Goal: Check status: Check status

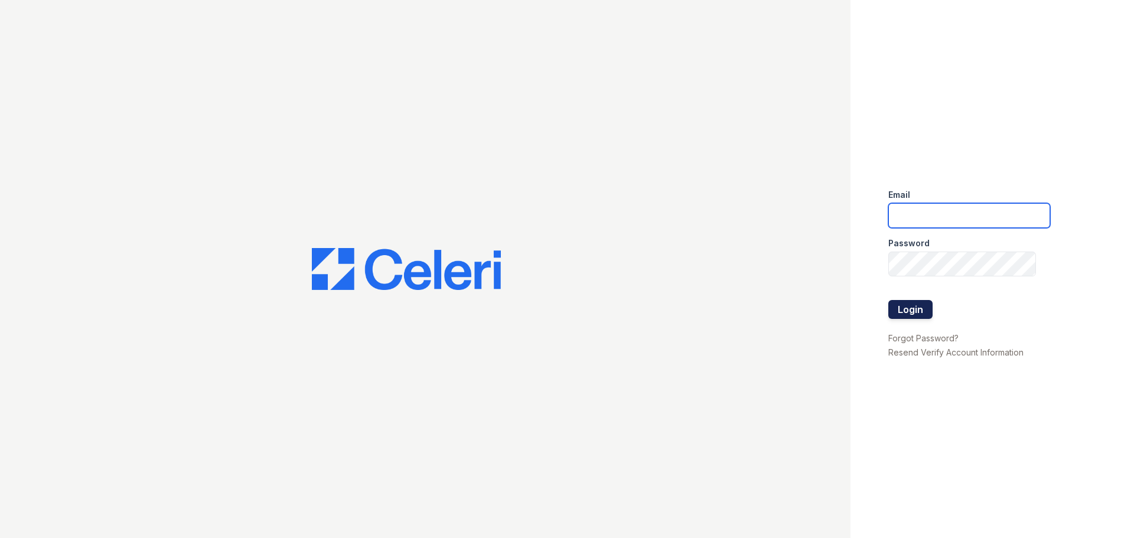
type input "[EMAIL_ADDRESS][DOMAIN_NAME]"
click at [911, 313] on button "Login" at bounding box center [911, 309] width 44 height 19
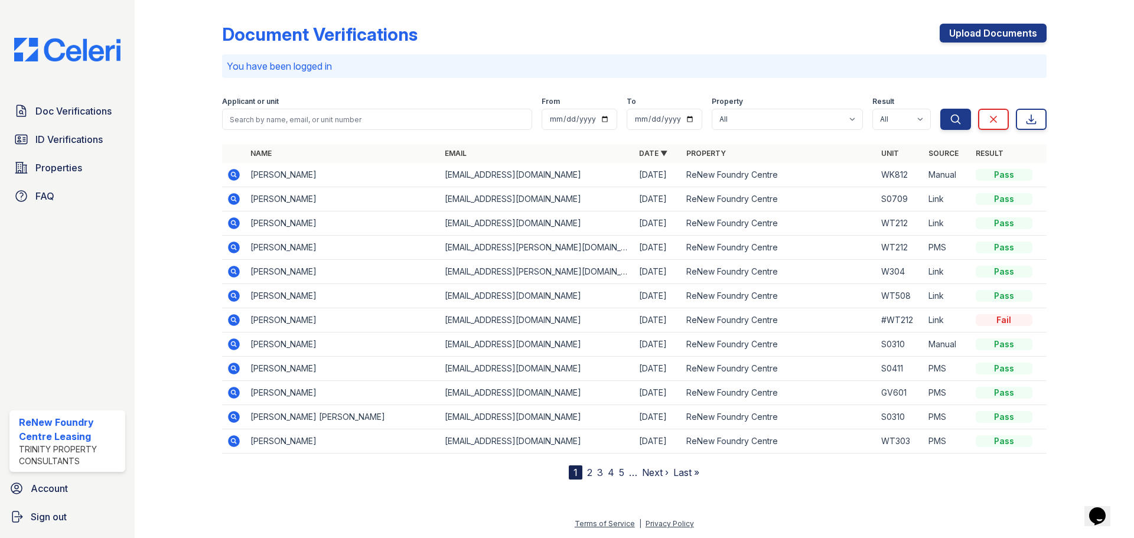
click at [234, 245] on icon at bounding box center [234, 247] width 14 height 14
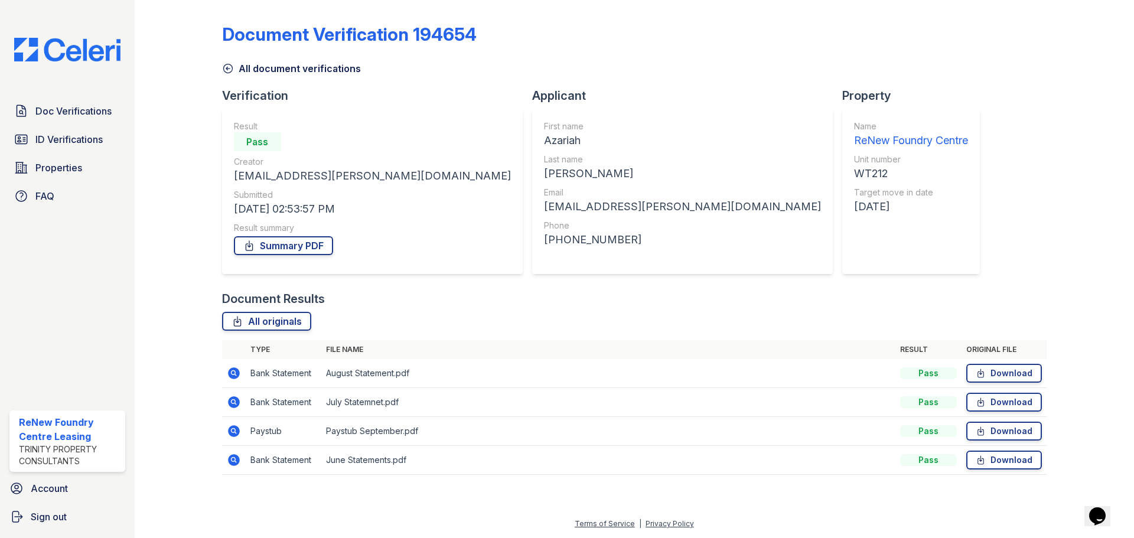
click at [234, 425] on icon at bounding box center [234, 431] width 14 height 14
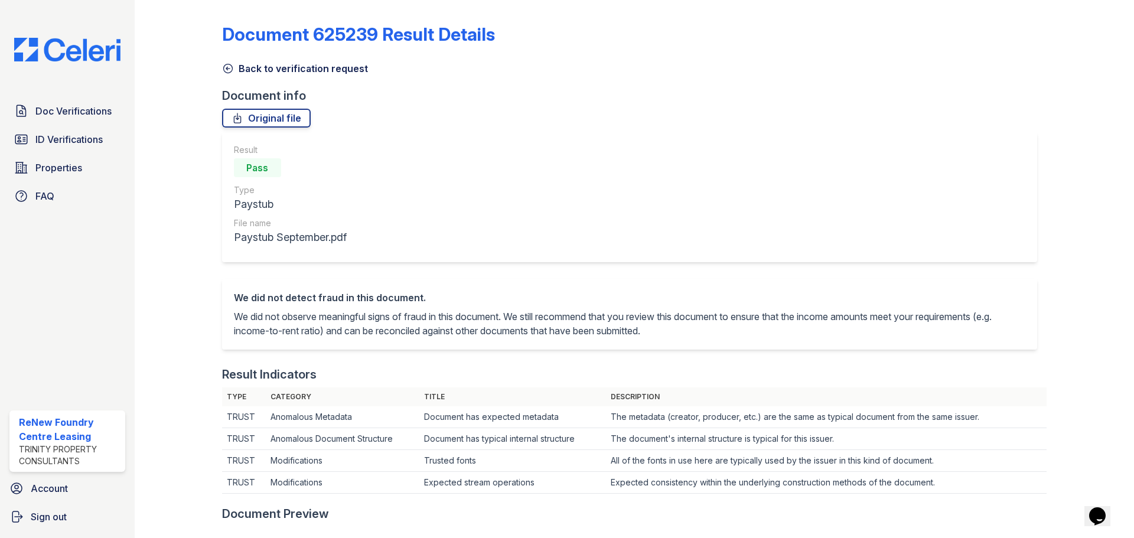
click at [278, 72] on link "Back to verification request" at bounding box center [295, 68] width 146 height 14
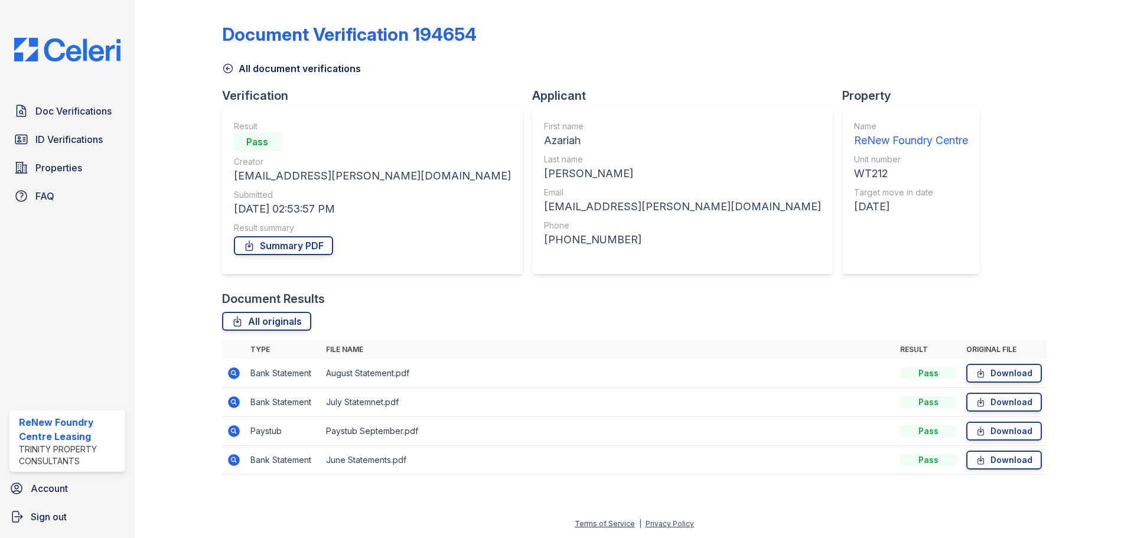
click at [245, 70] on link "All document verifications" at bounding box center [291, 68] width 139 height 14
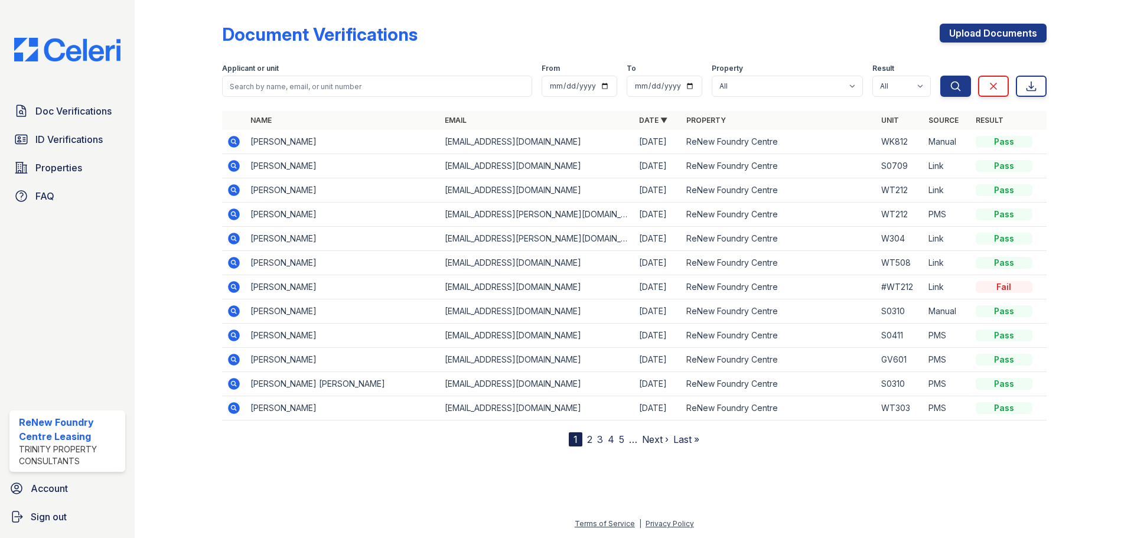
click at [231, 193] on icon at bounding box center [234, 190] width 12 height 12
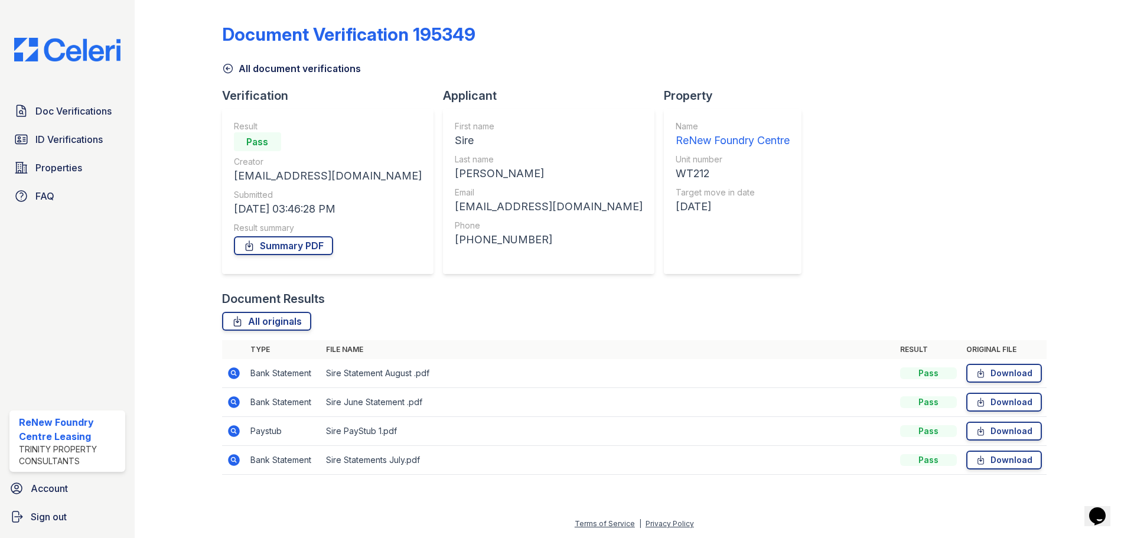
click at [233, 432] on icon at bounding box center [234, 431] width 14 height 14
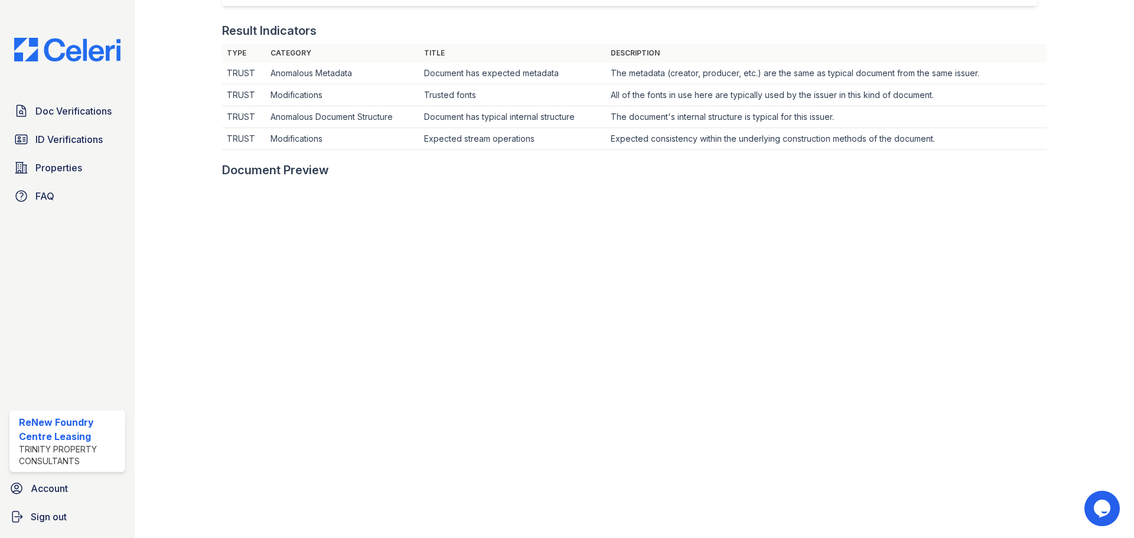
scroll to position [414, 0]
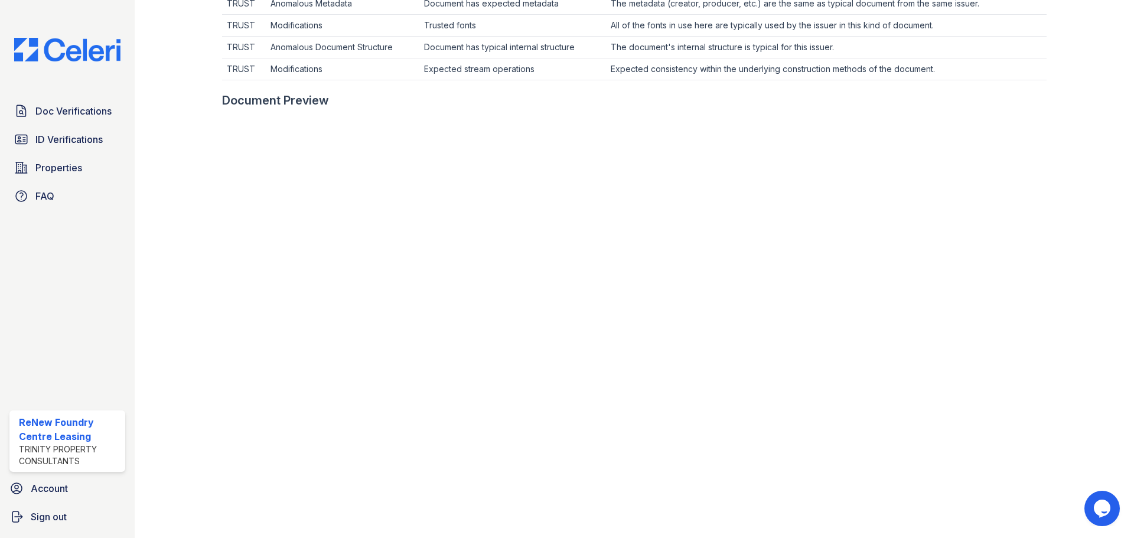
click at [745, 73] on td "Expected consistency within the underlying construction methods of the document." at bounding box center [826, 69] width 441 height 22
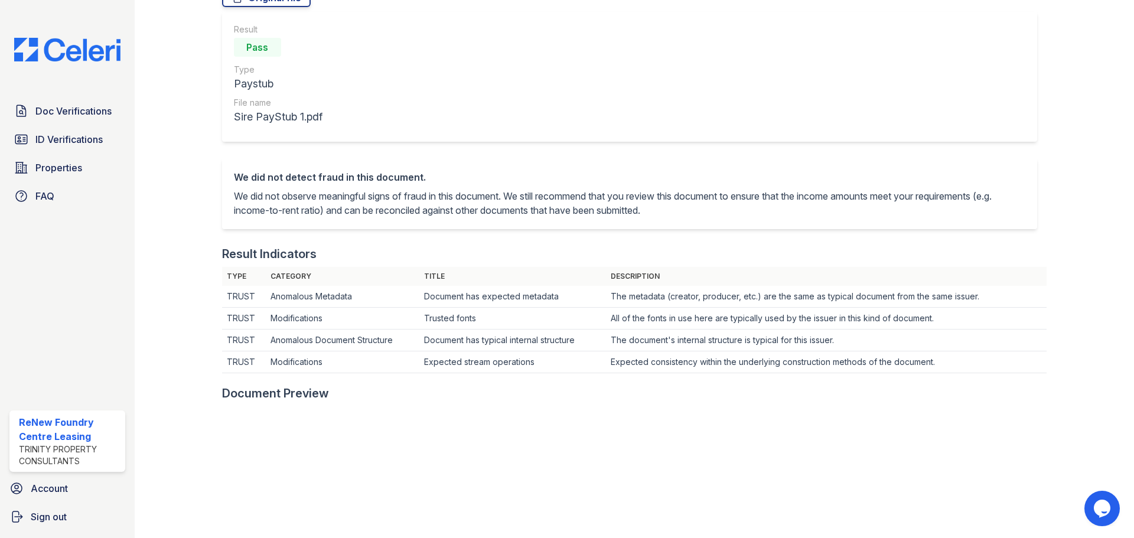
scroll to position [0, 0]
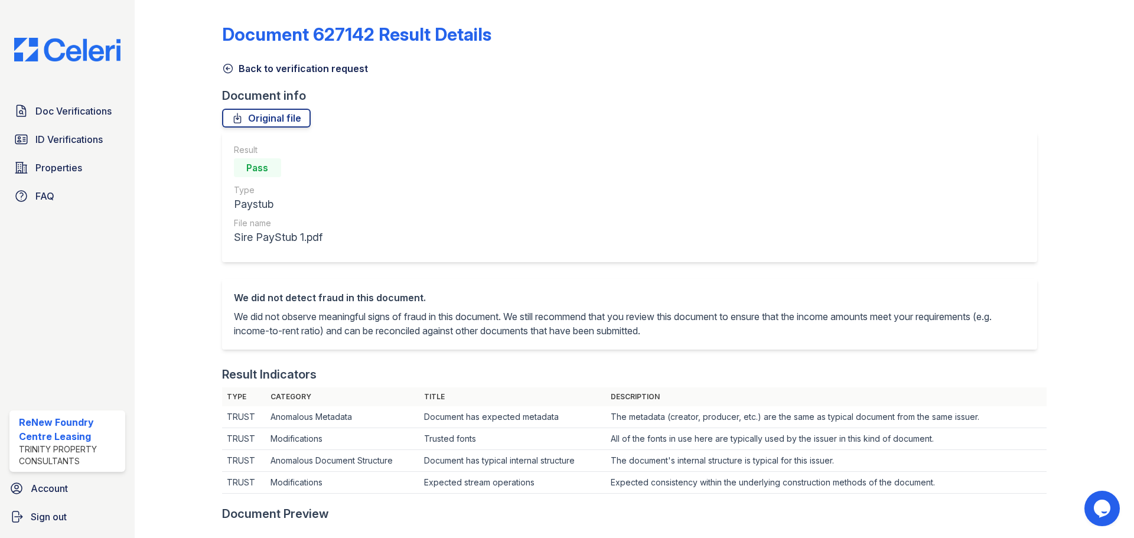
click at [249, 76] on div "Document 627142 Result Details Back to verification request Document info Origi…" at bounding box center [634, 535] width 825 height 1060
click at [250, 66] on link "Back to verification request" at bounding box center [295, 68] width 146 height 14
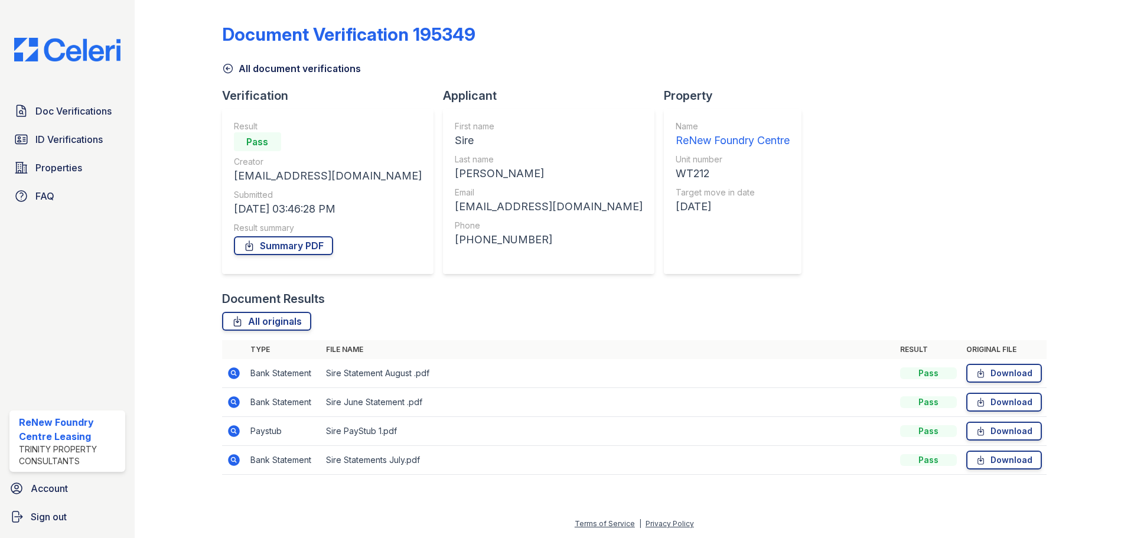
click at [235, 371] on icon at bounding box center [234, 373] width 14 height 14
